Goal: Task Accomplishment & Management: Use online tool/utility

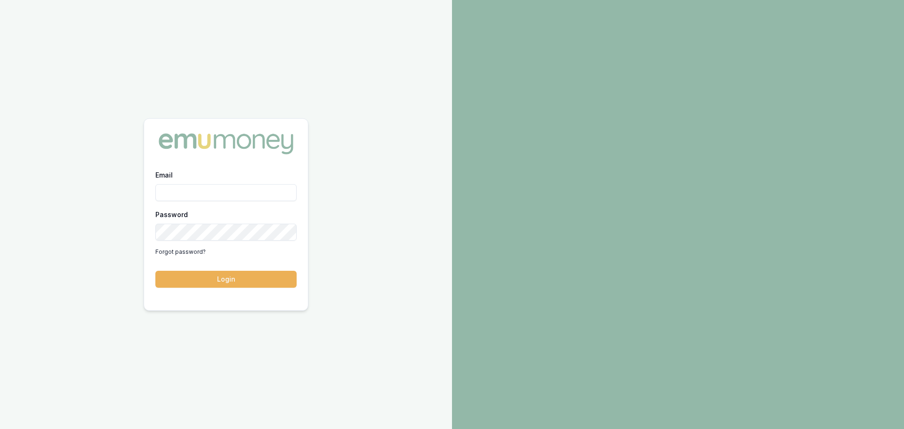
click at [214, 195] on input "Email" at bounding box center [225, 192] width 141 height 17
type input "brad.hearns@emumoney.com.au"
click at [155, 271] on button "Login" at bounding box center [225, 279] width 141 height 17
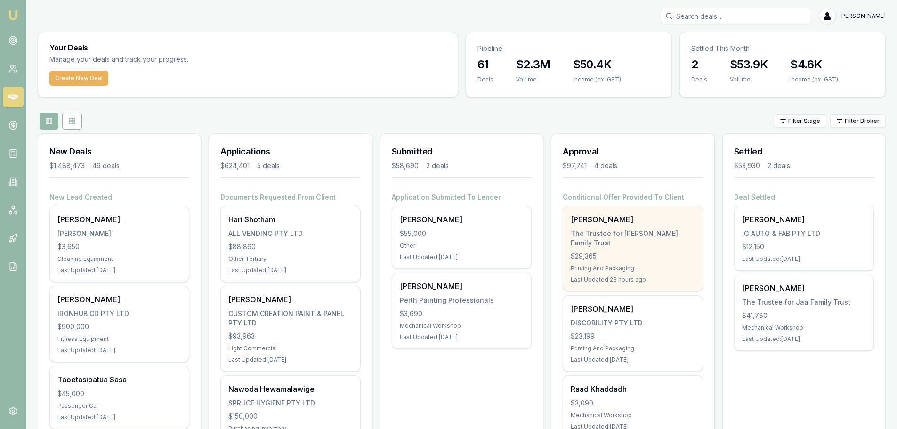
click at [611, 236] on div "The Trustee for Thomas Family Trust" at bounding box center [633, 238] width 124 height 19
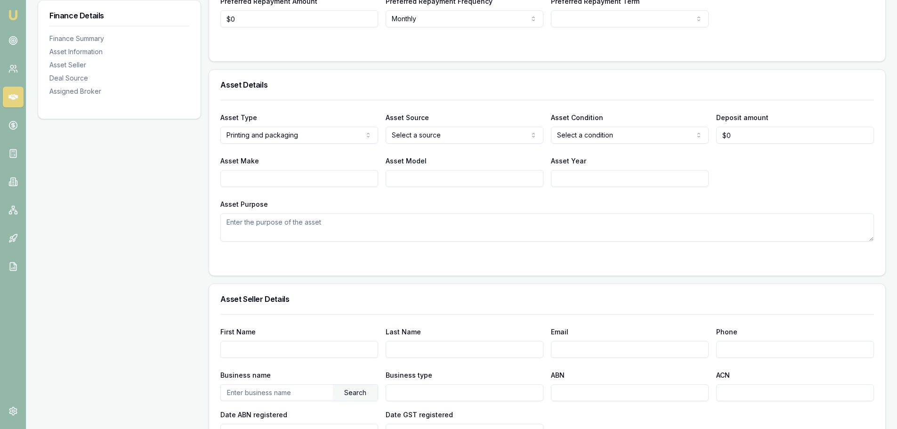
scroll to position [47, 0]
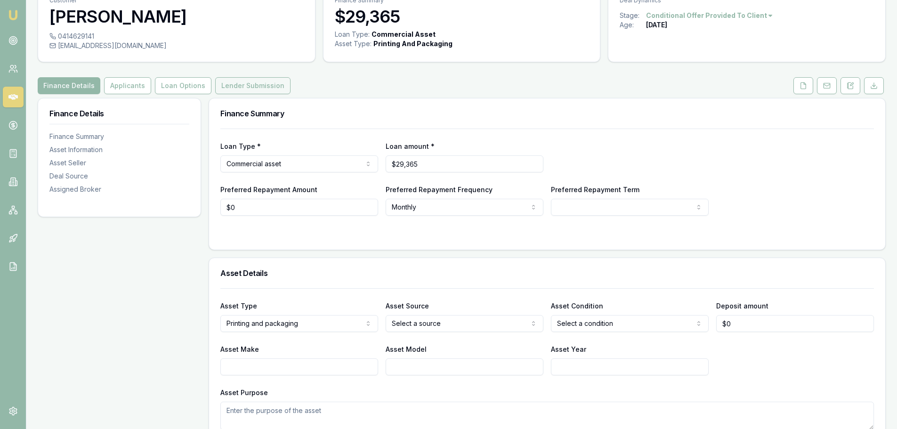
click at [243, 85] on button "Lender Submission" at bounding box center [252, 85] width 75 height 17
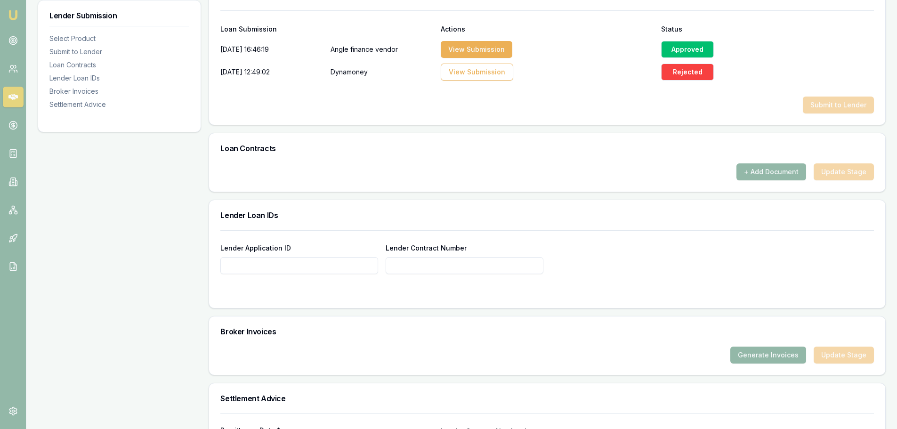
scroll to position [518, 0]
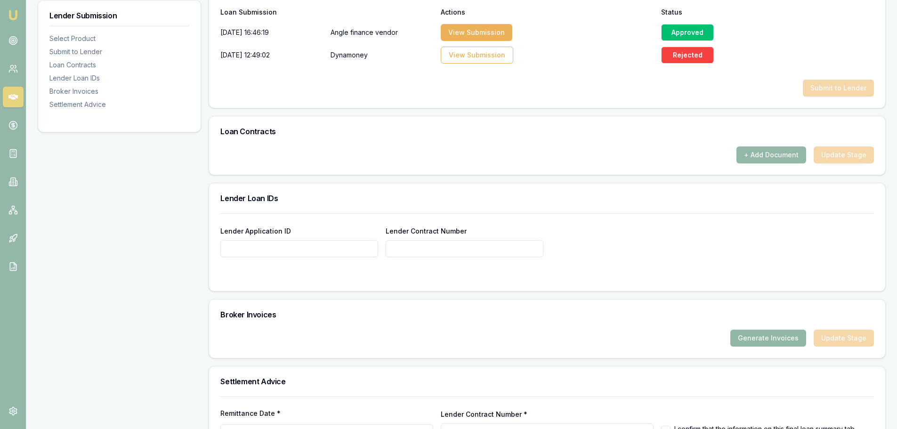
click at [760, 336] on button "Generate Invoices" at bounding box center [769, 338] width 76 height 17
click at [328, 251] on input "Lender Application ID" at bounding box center [299, 248] width 158 height 17
paste input "VA00017572"
type input "VA00017572"
click at [332, 282] on div "Lender Application ID VA00017572 Lender Contract Number" at bounding box center [547, 252] width 676 height 78
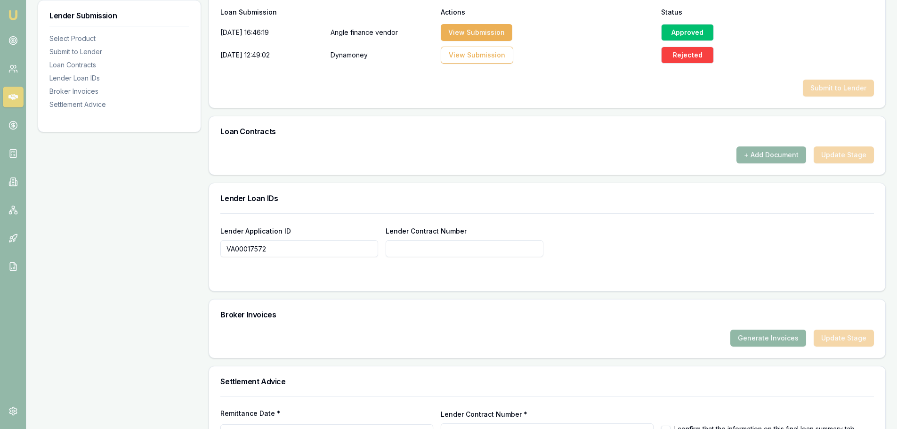
click at [766, 343] on button "Generate Invoices" at bounding box center [769, 338] width 76 height 17
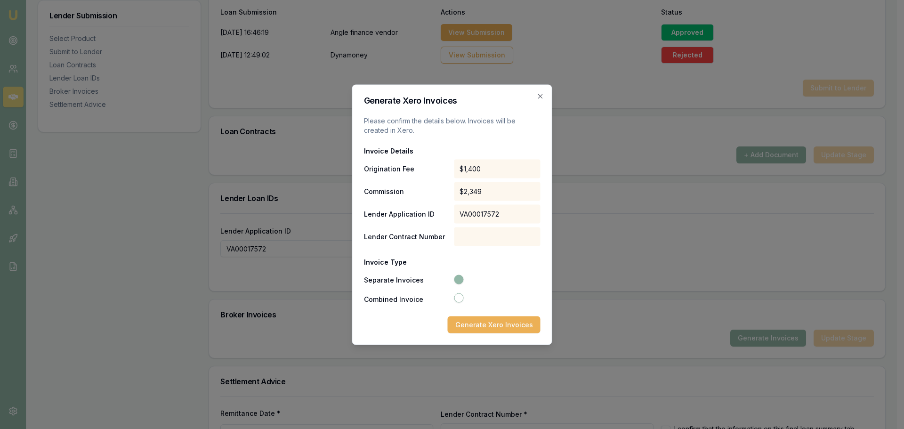
click at [458, 299] on button "Combined Invoice" at bounding box center [458, 297] width 9 height 9
radio input "false"
radio input "true"
click at [499, 325] on button "Generate Xero Invoice" at bounding box center [496, 324] width 89 height 17
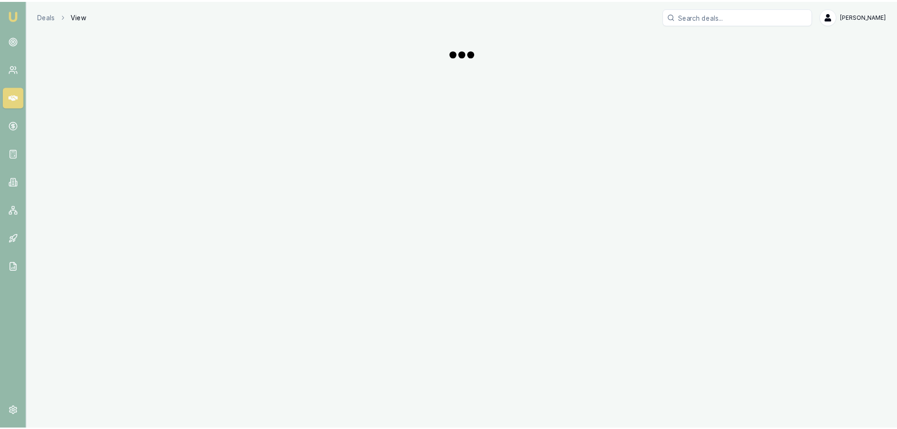
scroll to position [518, 0]
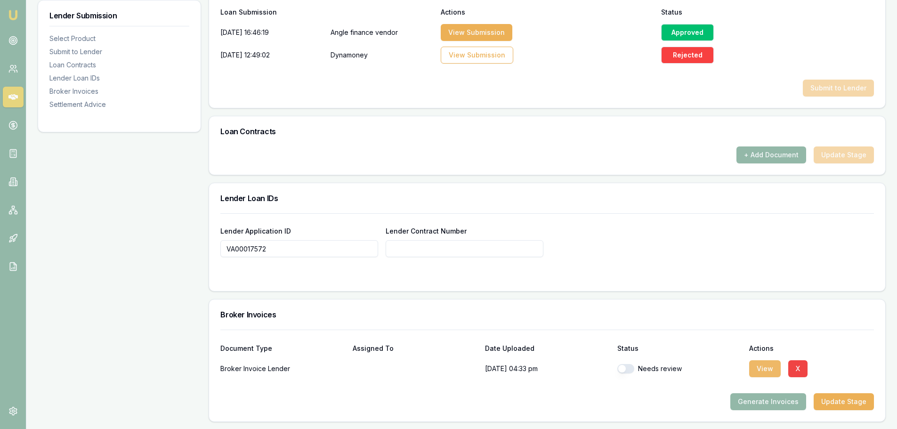
click at [765, 369] on button "View" at bounding box center [765, 368] width 32 height 17
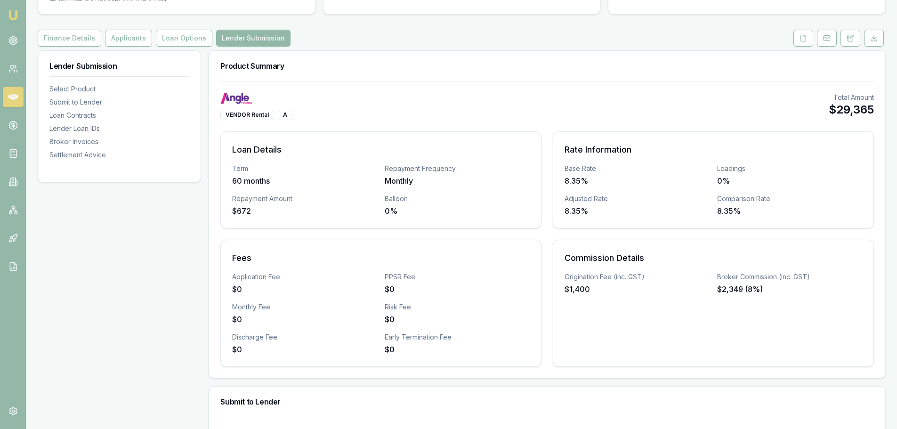
scroll to position [47, 0]
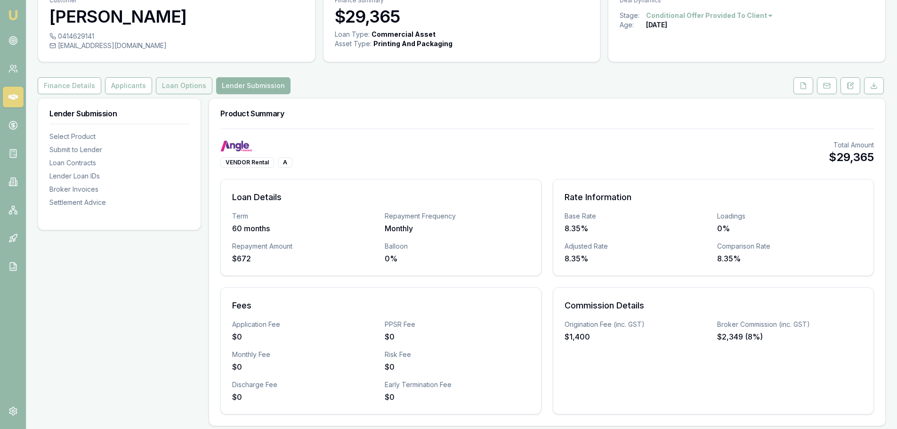
click at [175, 78] on button "Loan Options" at bounding box center [184, 85] width 57 height 17
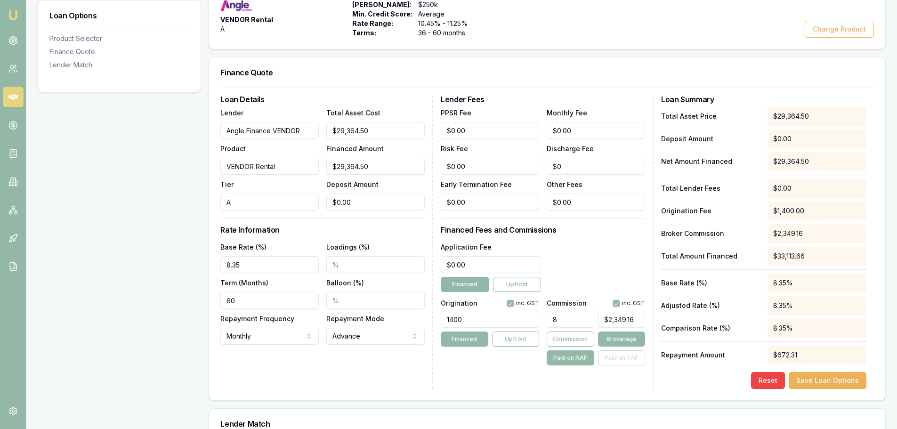
scroll to position [188, 0]
